Goal: Check status

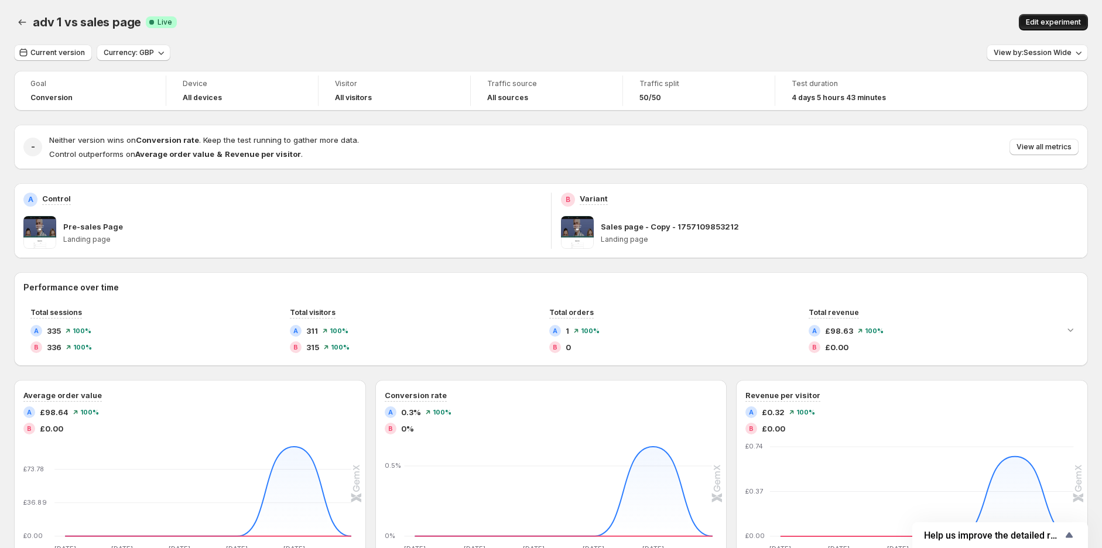
click at [1049, 15] on button "Edit experiment" at bounding box center [1053, 22] width 69 height 16
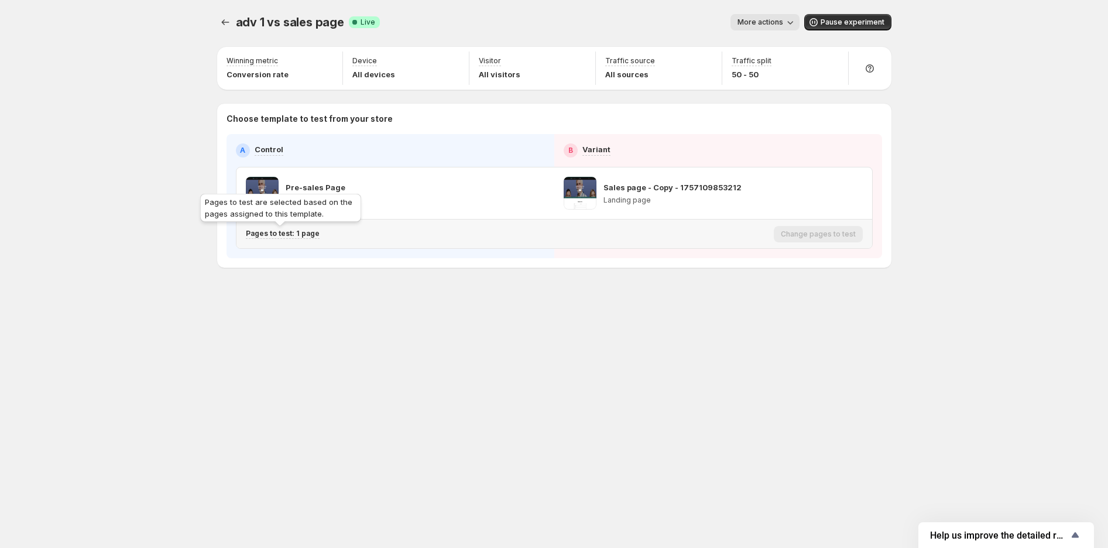
click at [296, 234] on p "Pages to test: 1 page" at bounding box center [283, 233] width 74 height 9
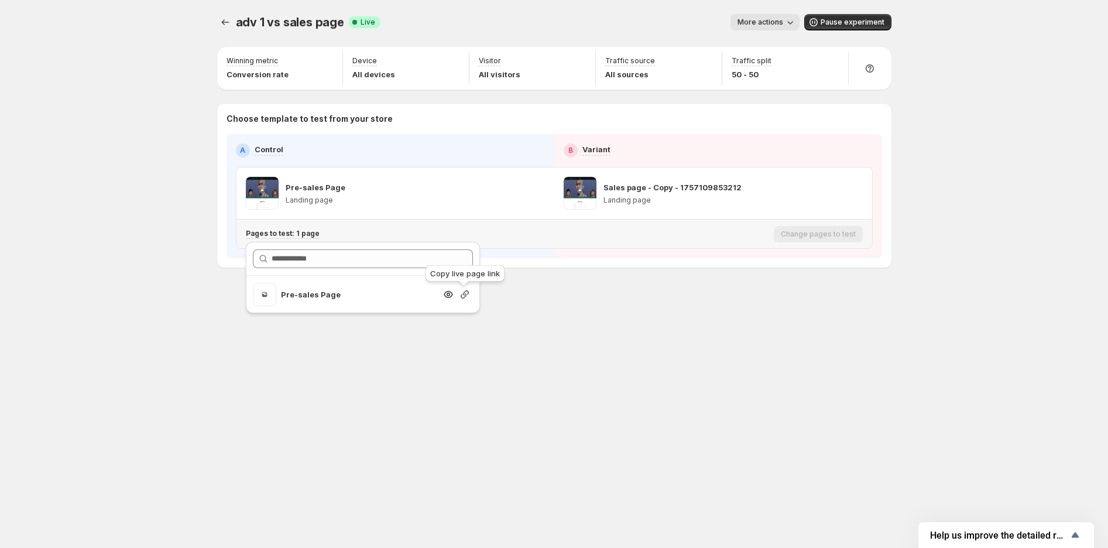
click at [465, 293] on icon "Search for and select a customer segment" at bounding box center [465, 294] width 8 height 8
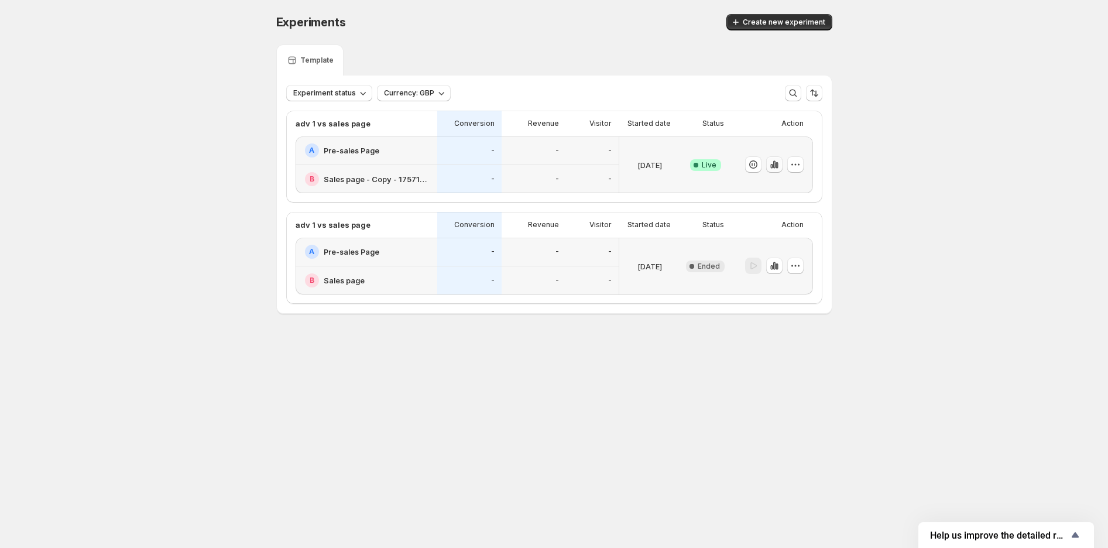
click at [779, 165] on icon "button" at bounding box center [775, 165] width 12 height 12
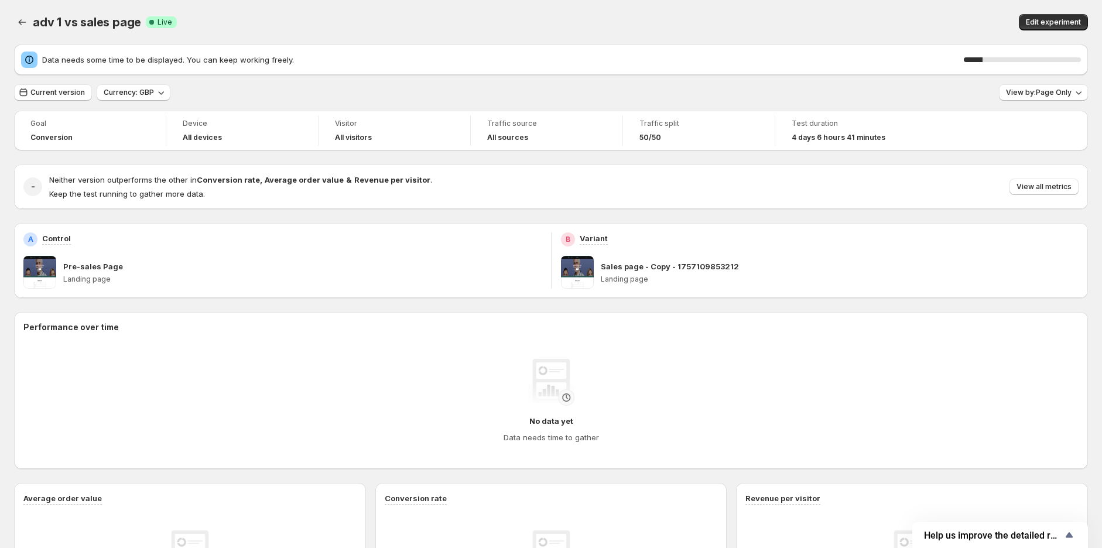
click at [77, 26] on span "adv 1 vs sales page" at bounding box center [87, 22] width 108 height 14
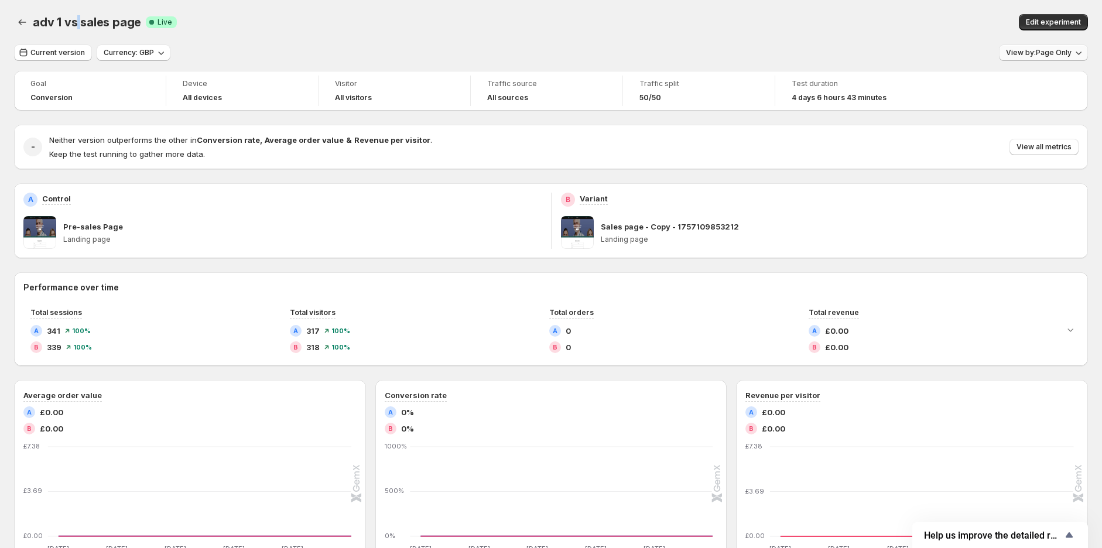
click at [1028, 53] on span "View by: Page Only" at bounding box center [1039, 52] width 66 height 9
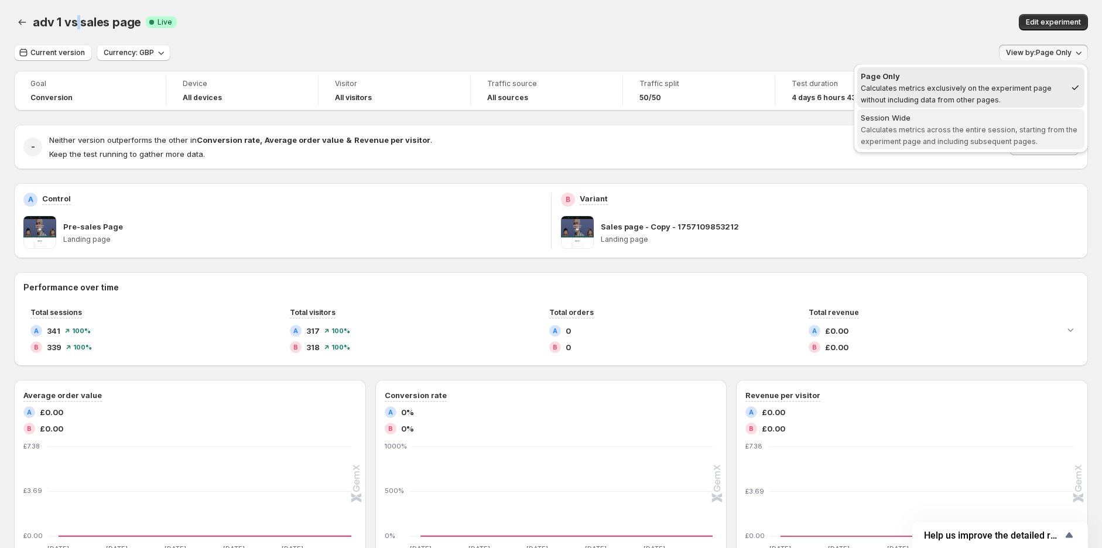
click at [996, 120] on div "Session Wide" at bounding box center [971, 118] width 220 height 12
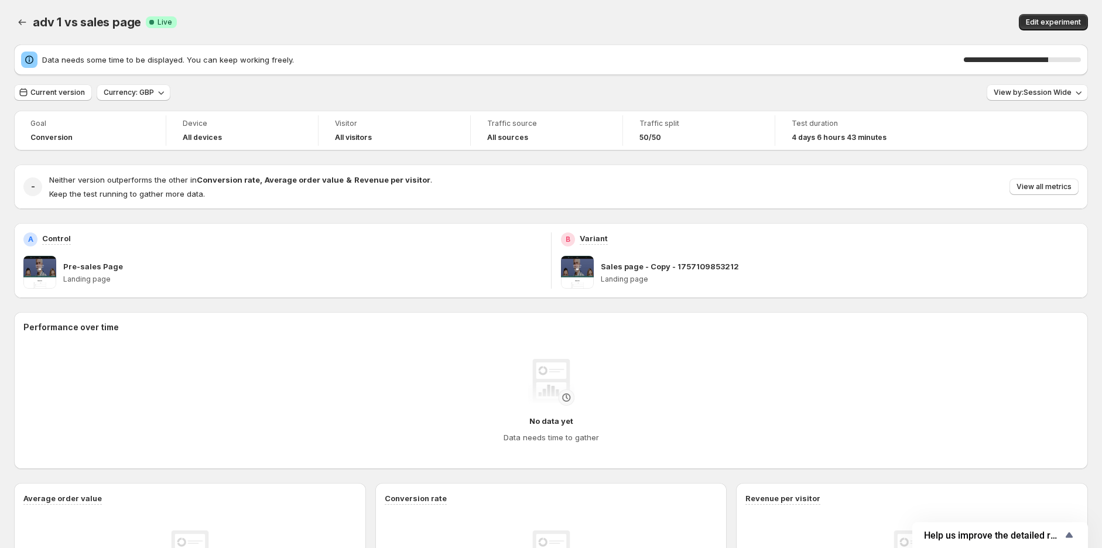
click at [229, 12] on div "adv 1 vs sales page. This page is ready adv 1 vs sales page Success Complete Li…" at bounding box center [551, 22] width 1074 height 45
drag, startPoint x: 28, startPoint y: 24, endPoint x: 128, endPoint y: 22, distance: 99.6
click at [128, 22] on div "adv 1 vs sales page Success Complete Live Edit experiment" at bounding box center [551, 22] width 1074 height 16
click at [138, 25] on div "adv 1 vs sales page Success Complete Live" at bounding box center [312, 22] width 558 height 16
drag, startPoint x: 34, startPoint y: 21, endPoint x: 136, endPoint y: 21, distance: 101.9
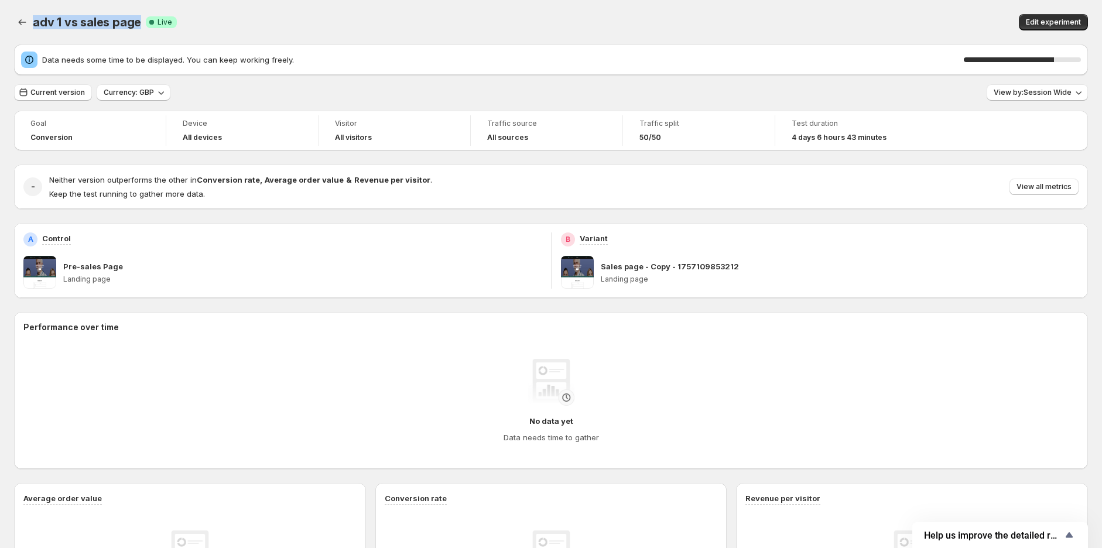
click at [136, 21] on span "adv 1 vs sales page" at bounding box center [87, 22] width 108 height 14
copy span "adv 1 vs sales page"
click at [36, 95] on span "Current version" at bounding box center [57, 92] width 54 height 9
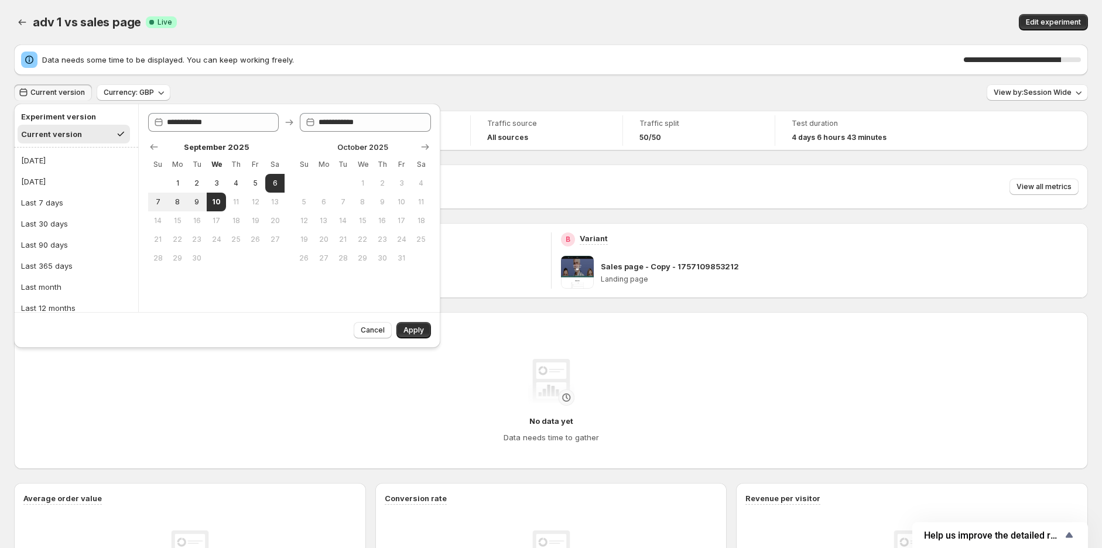
click at [566, 95] on div "Current version Currency: GBP View by: Session Wide" at bounding box center [551, 92] width 1074 height 17
